Goal: Task Accomplishment & Management: Manage account settings

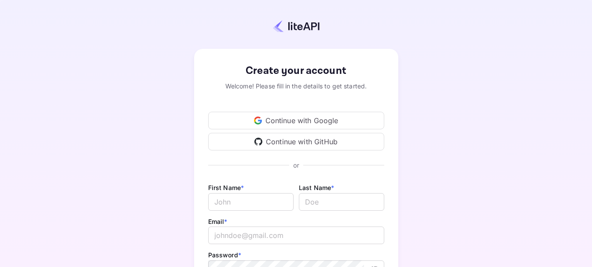
click at [309, 121] on div "Continue with Google" at bounding box center [296, 121] width 176 height 18
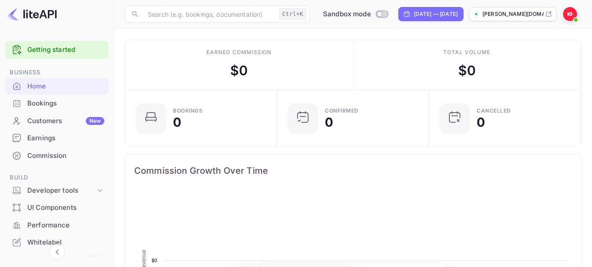
scroll to position [136, 140]
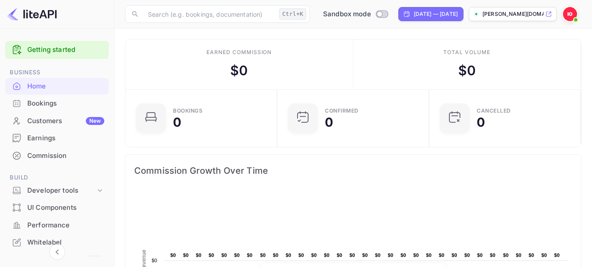
click at [571, 16] on img at bounding box center [570, 14] width 14 height 14
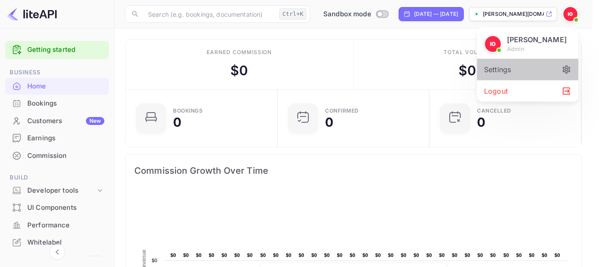
click at [565, 65] on div "Settings" at bounding box center [527, 69] width 101 height 21
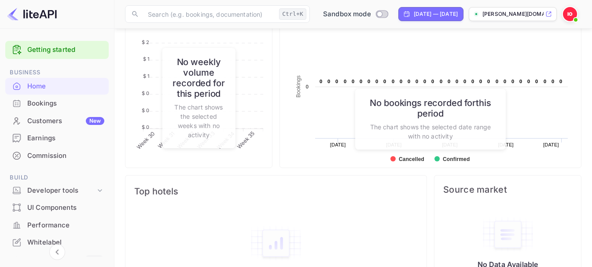
scroll to position [374, 0]
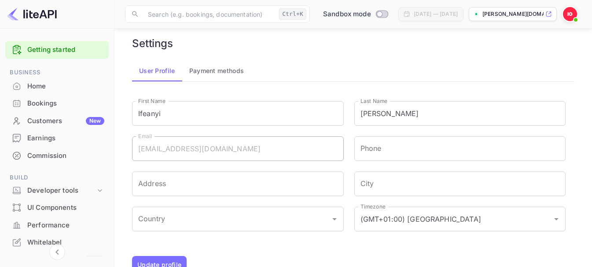
scroll to position [33, 0]
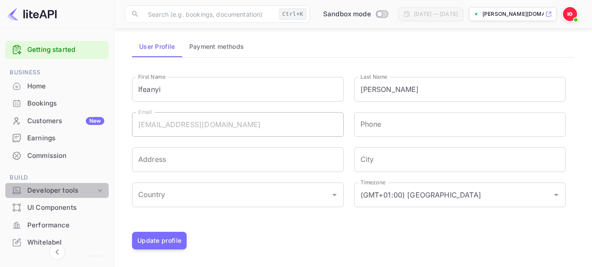
click at [99, 189] on icon at bounding box center [99, 190] width 9 height 9
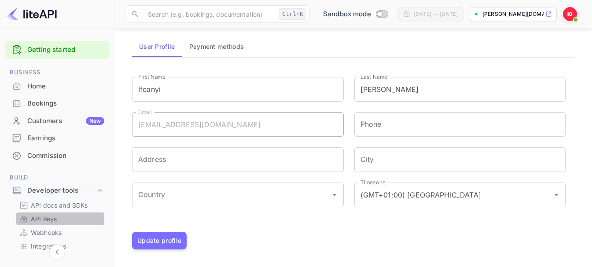
click at [40, 219] on p "API Keys" at bounding box center [44, 218] width 26 height 9
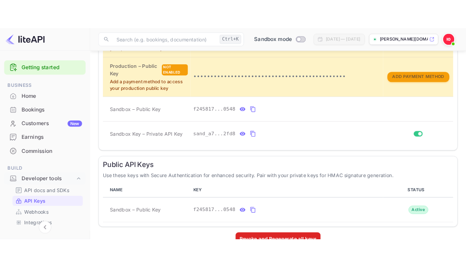
scroll to position [273, 0]
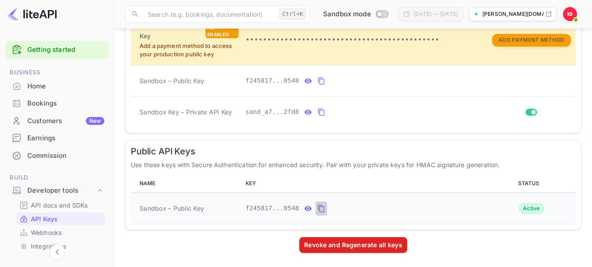
click at [317, 206] on icon "public api keys table" at bounding box center [321, 208] width 8 height 11
